Goal: Book appointment/travel/reservation

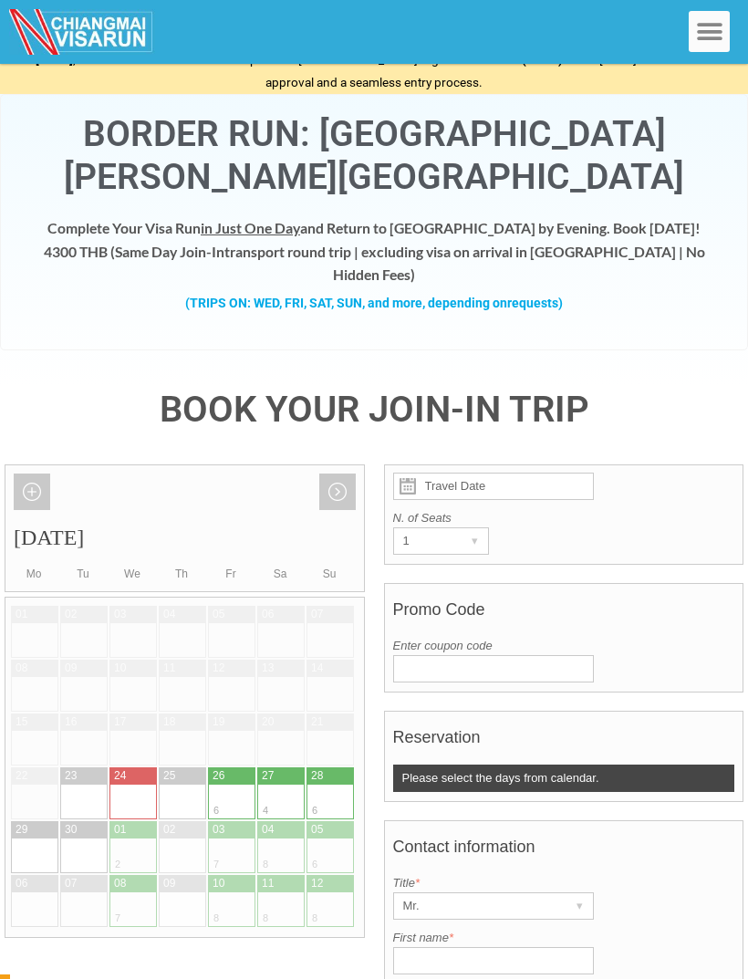
scroll to position [3, 0]
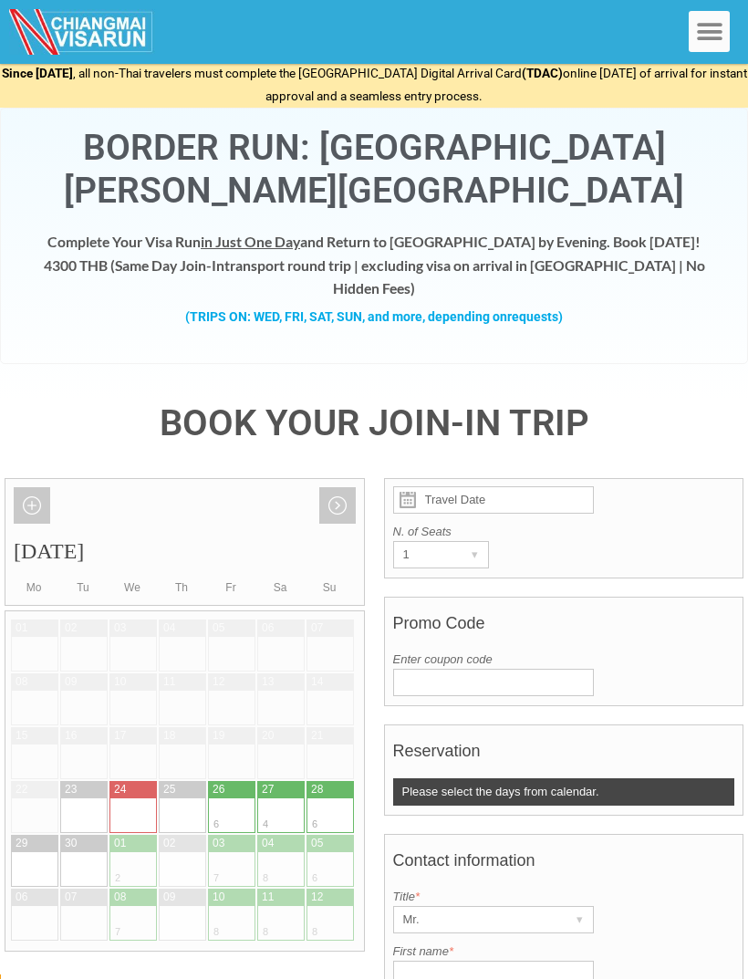
click at [341, 487] on link "Next month" at bounding box center [337, 505] width 37 height 37
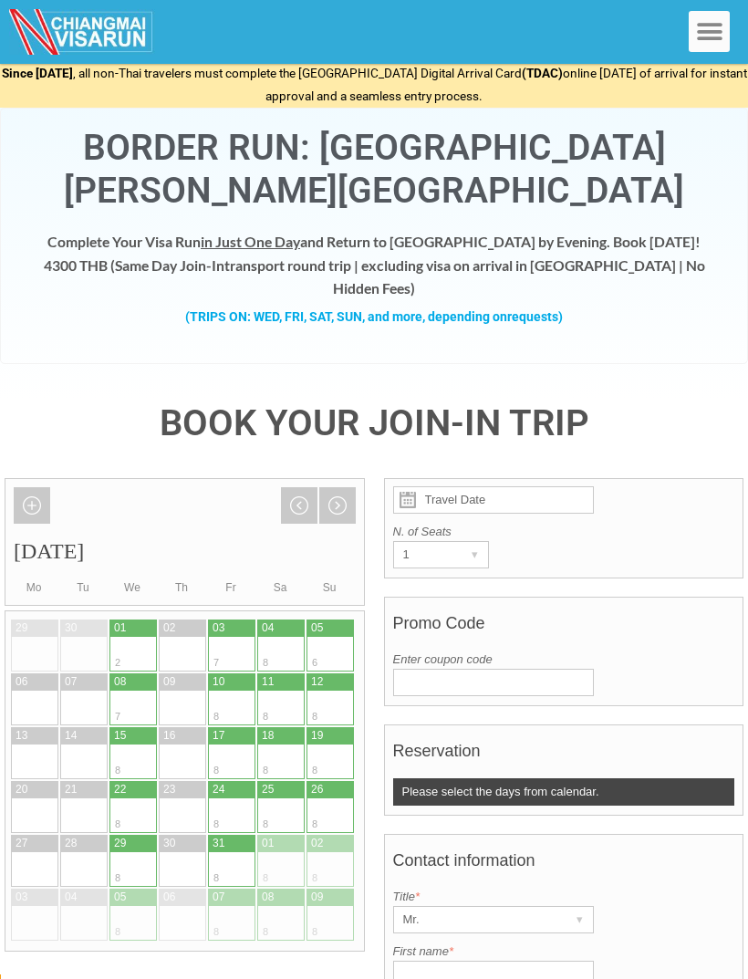
click at [222, 638] on div at bounding box center [220, 654] width 24 height 35
type input "[DATE]"
radio input "true"
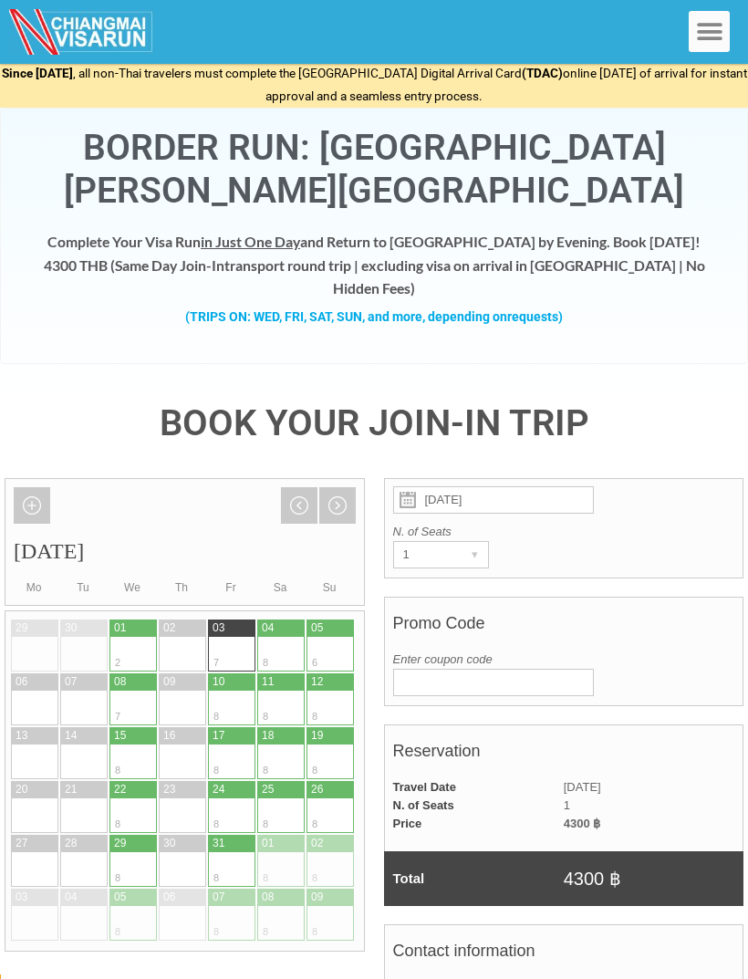
click at [475, 542] on div "▾" at bounding box center [476, 555] width 26 height 26
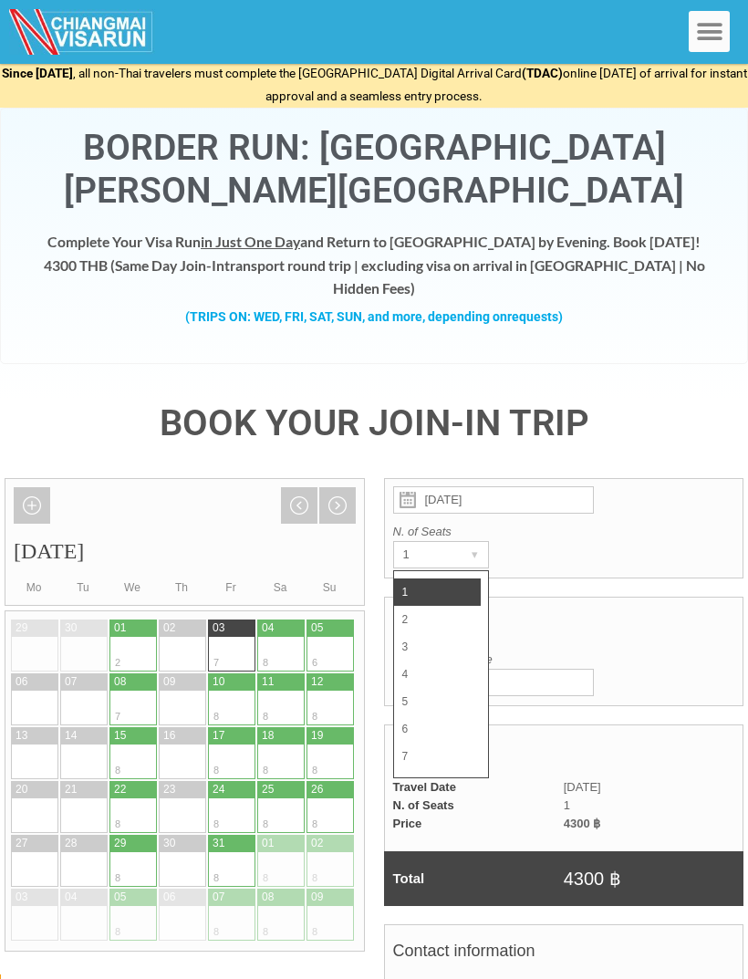
click at [577, 532] on div "N. of Seats 1 ▾ 1 2 3 4 5 6 7" at bounding box center [564, 546] width 342 height 46
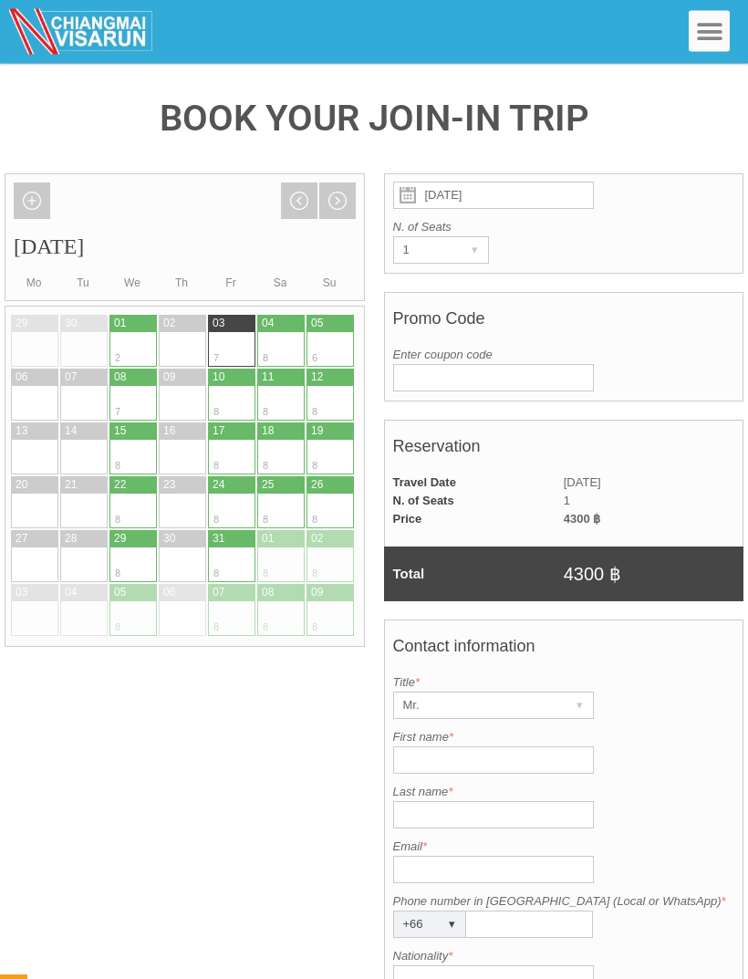
scroll to position [308, 0]
click at [574, 693] on div "▾" at bounding box center [581, 706] width 26 height 26
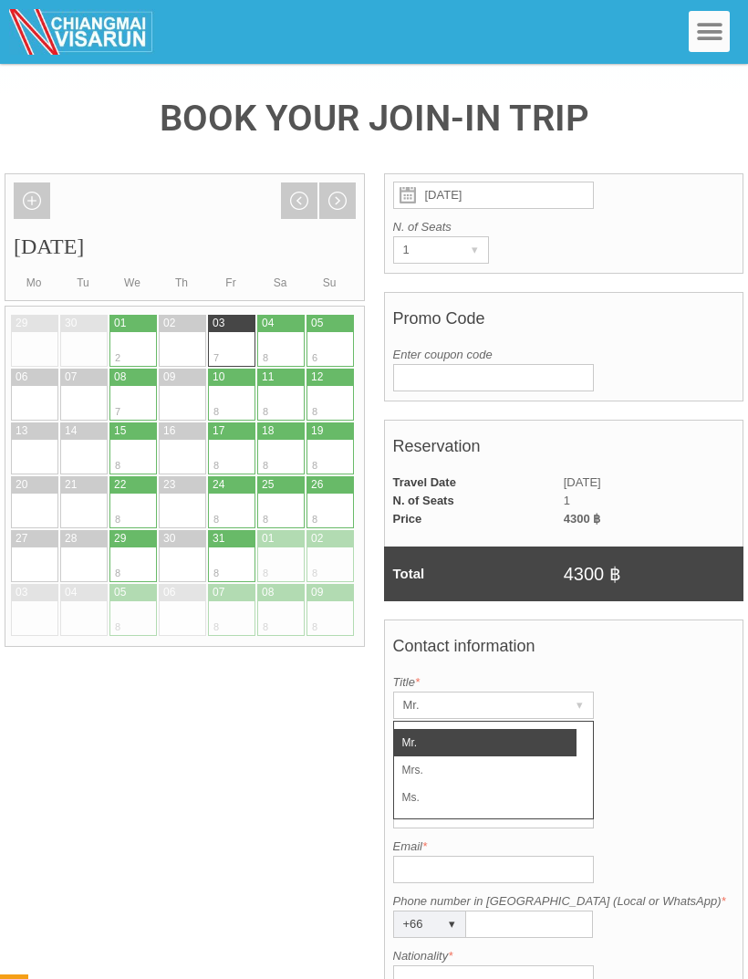
click at [662, 728] on label "First name *" at bounding box center [564, 737] width 342 height 18
click at [594, 747] on input "First name *" at bounding box center [493, 760] width 201 height 27
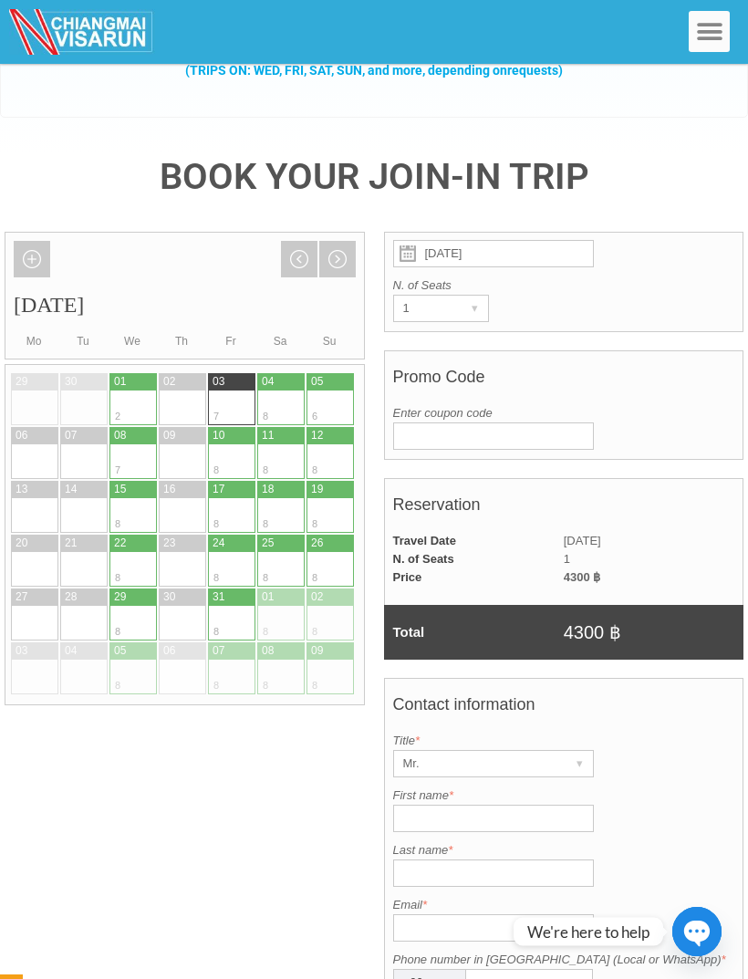
scroll to position [247, 0]
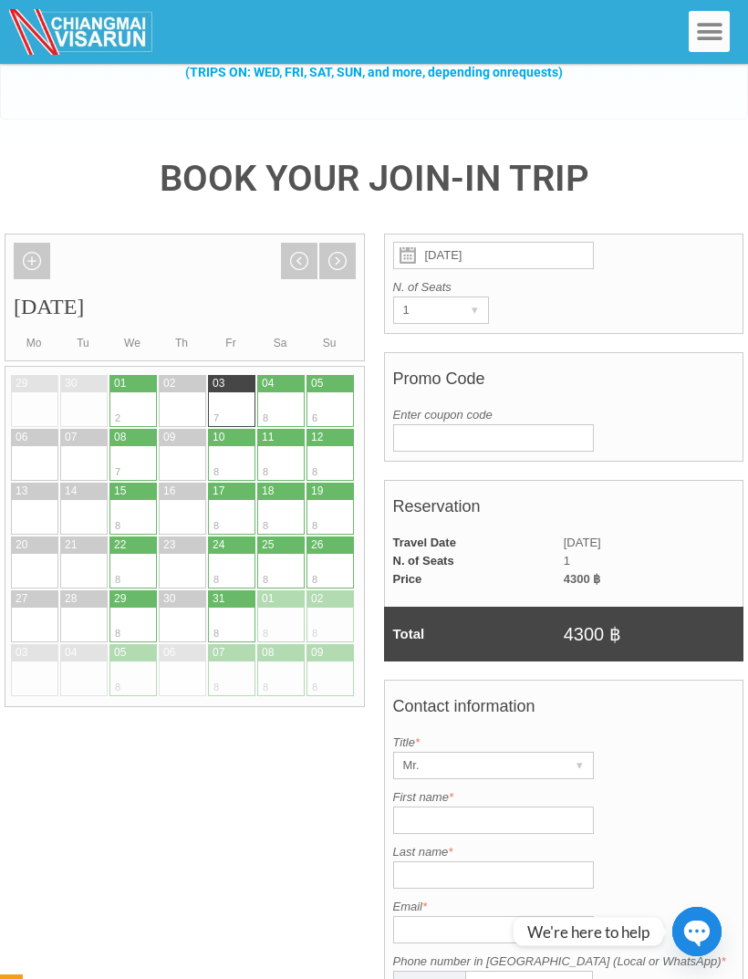
click at [706, 45] on icon "Menu Toggle" at bounding box center [709, 31] width 27 height 27
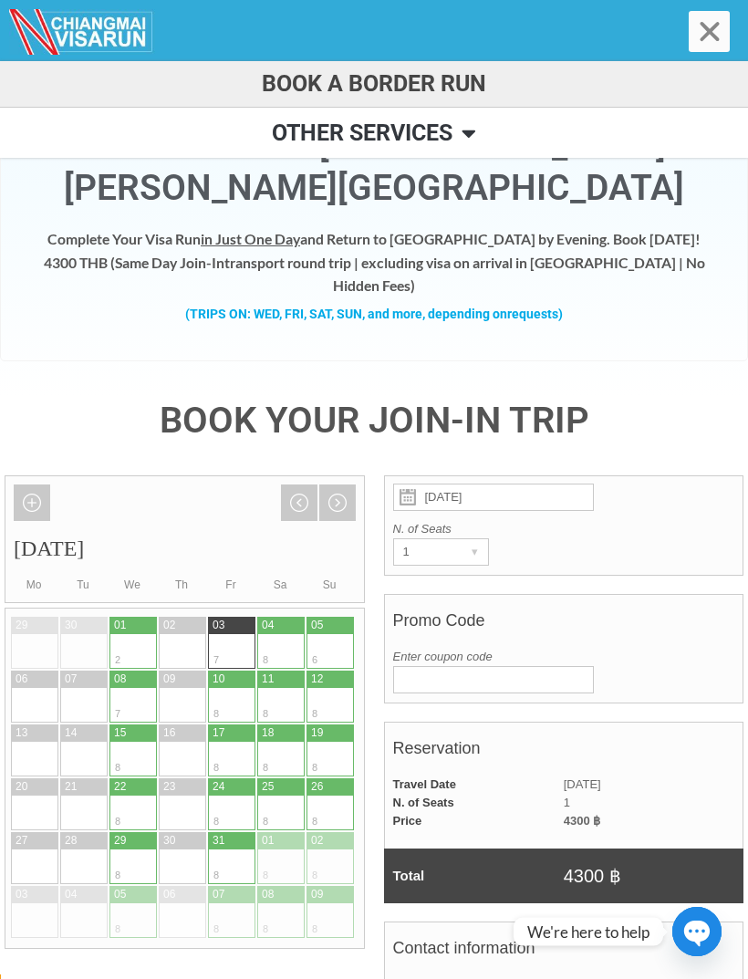
scroll to position [6, 0]
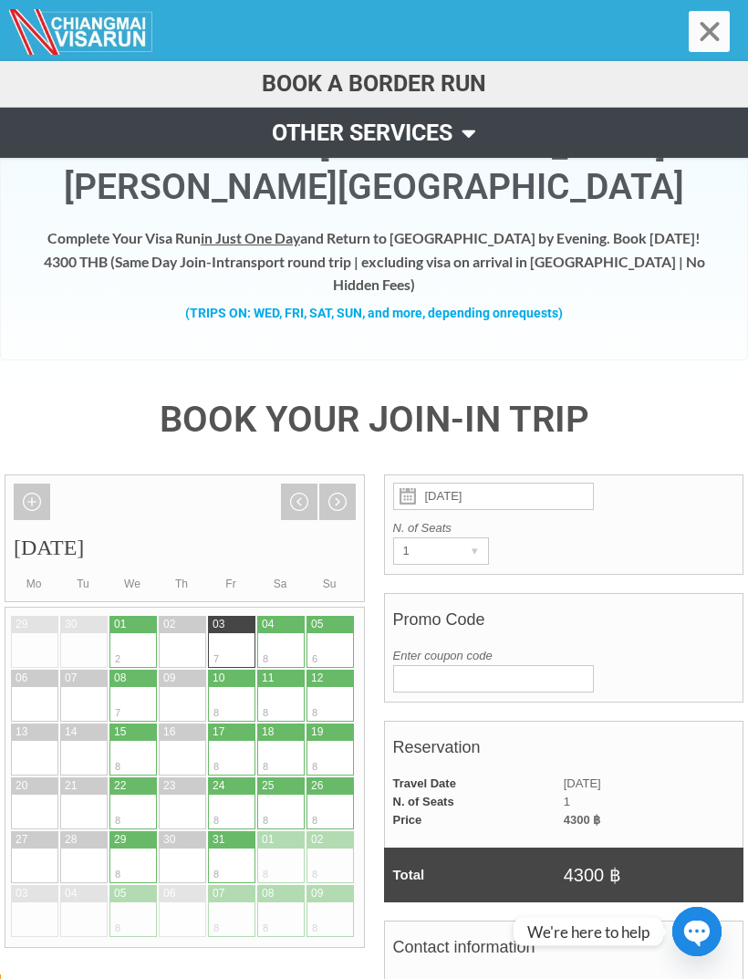
click at [474, 133] on span at bounding box center [465, 132] width 24 height 41
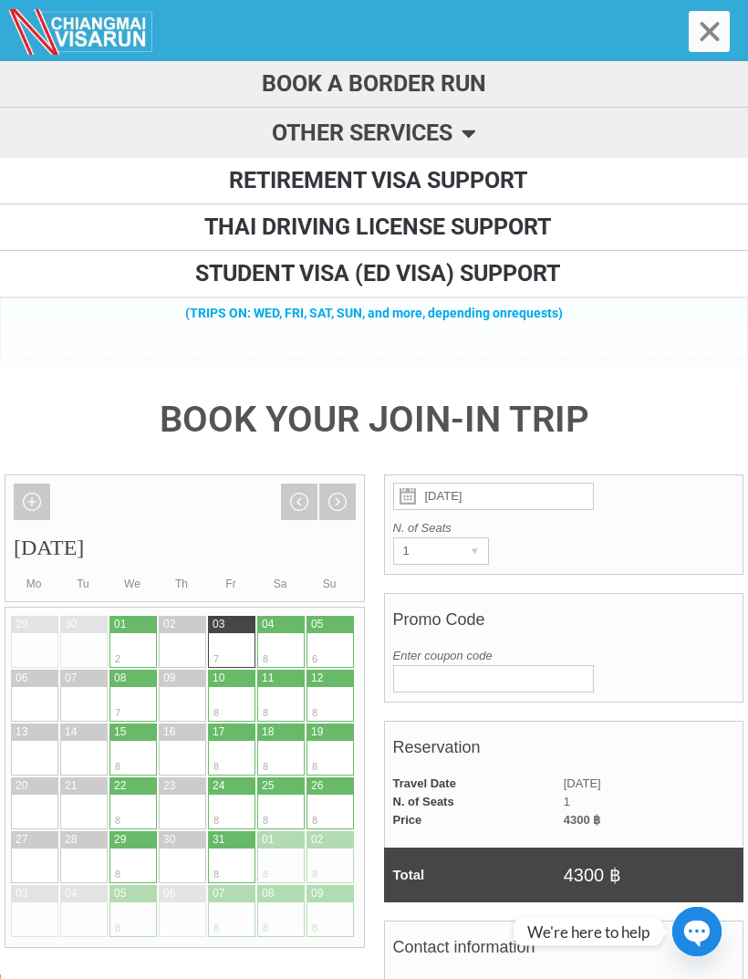
click at [723, 364] on div "Since [DATE] , all non-Thai travelers must complete the [GEOGRAPHIC_DATA] Digit…" at bounding box center [374, 228] width 748 height 340
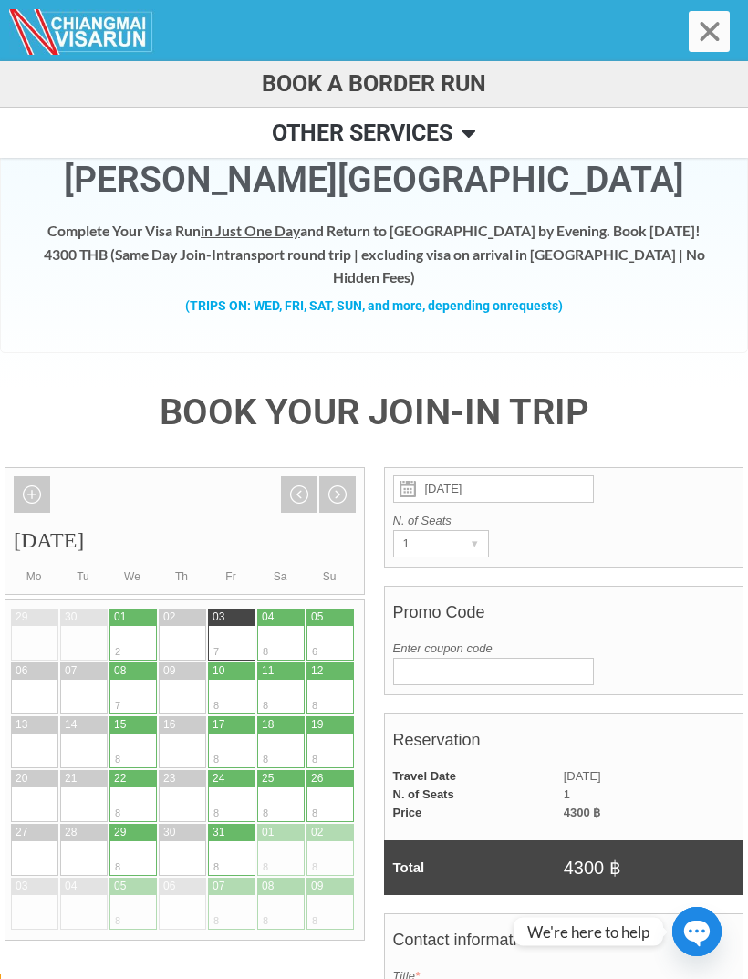
scroll to position [0, 0]
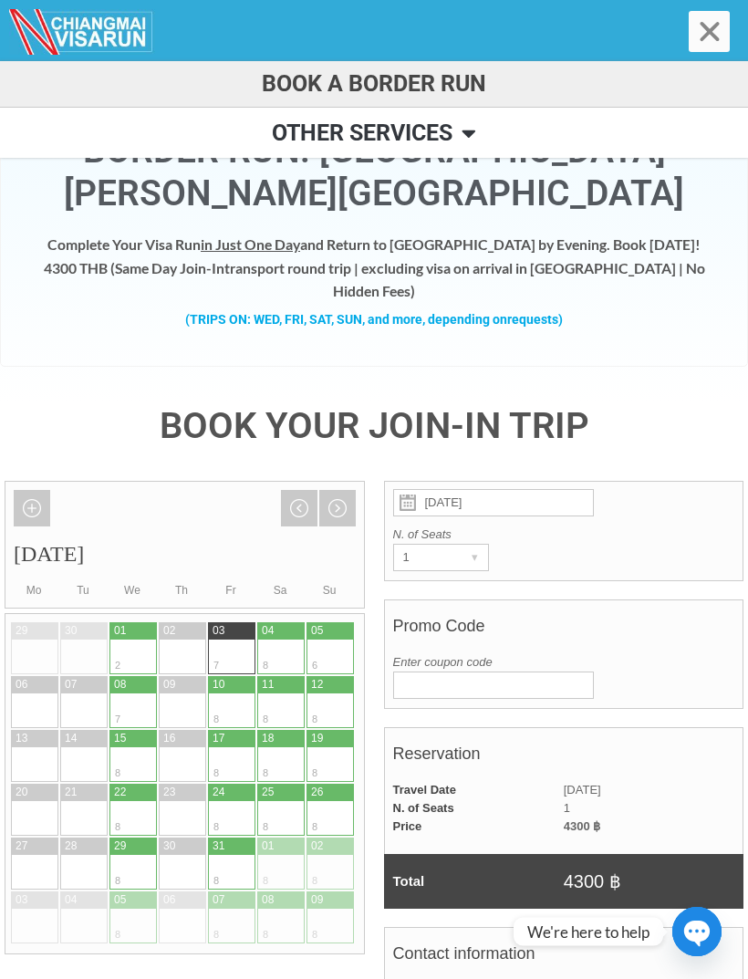
click at [572, 323] on div "Border Run: [GEOGRAPHIC_DATA][PERSON_NAME][GEOGRAPHIC_DATA] Complete Your Visa …" at bounding box center [374, 238] width 748 height 256
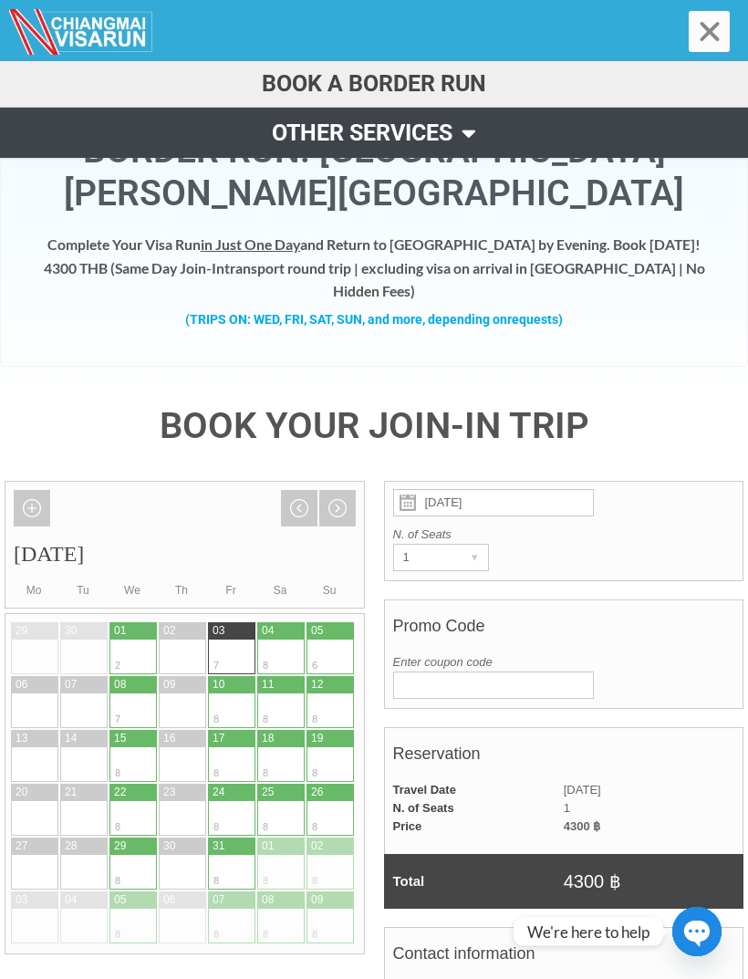
click at [467, 125] on span at bounding box center [465, 132] width 24 height 41
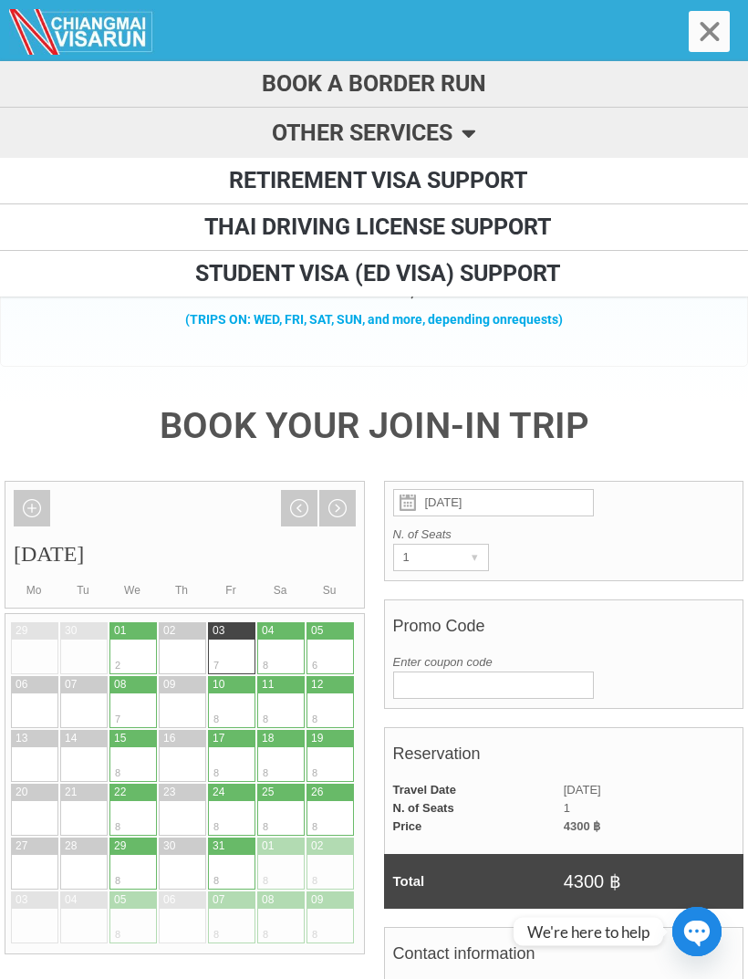
click at [697, 27] on icon "Menu Toggle" at bounding box center [709, 31] width 27 height 27
